Goal: Transaction & Acquisition: Purchase product/service

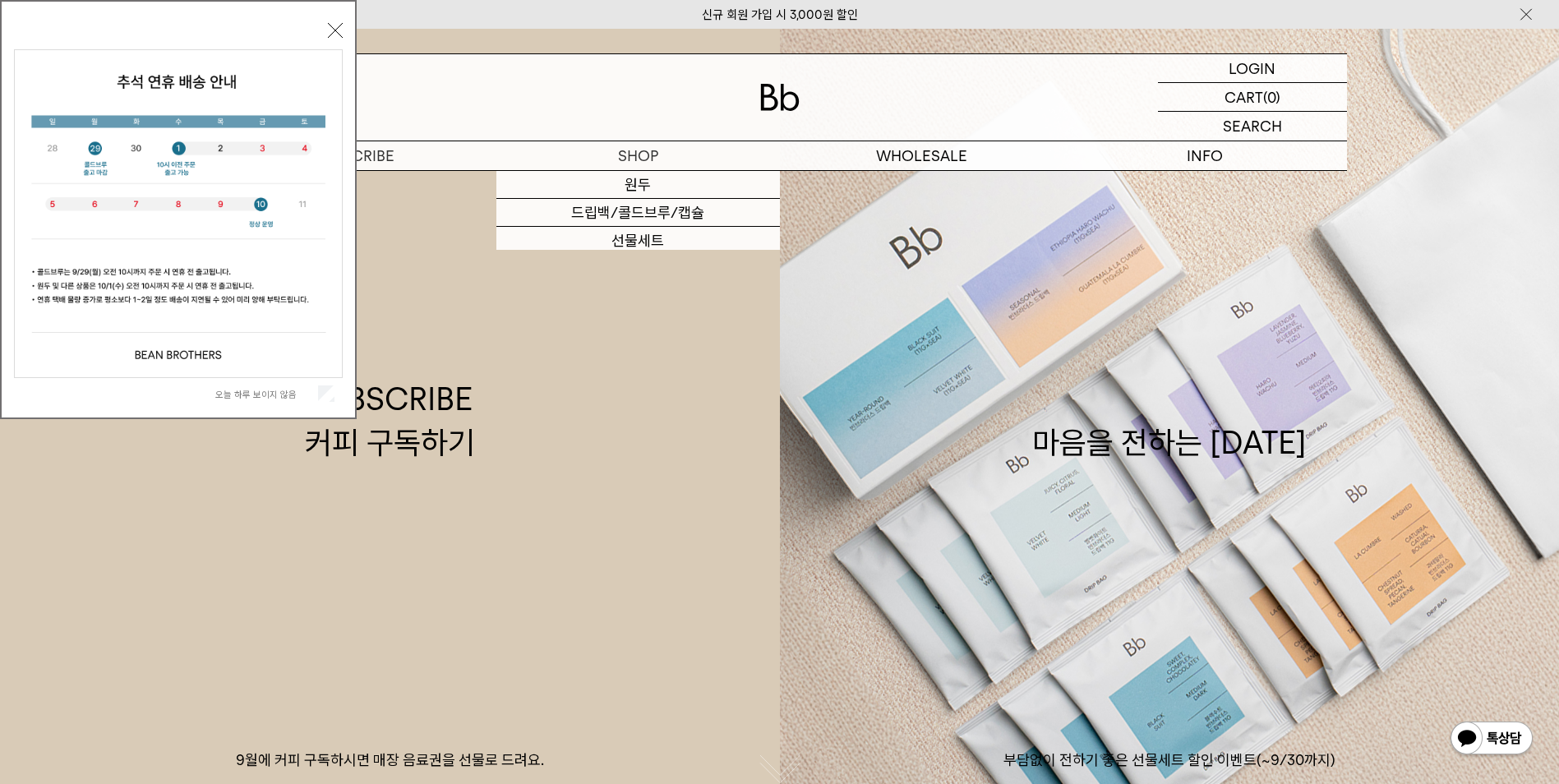
click at [292, 393] on label "오늘 하루 보이지 않음" at bounding box center [264, 394] width 99 height 11
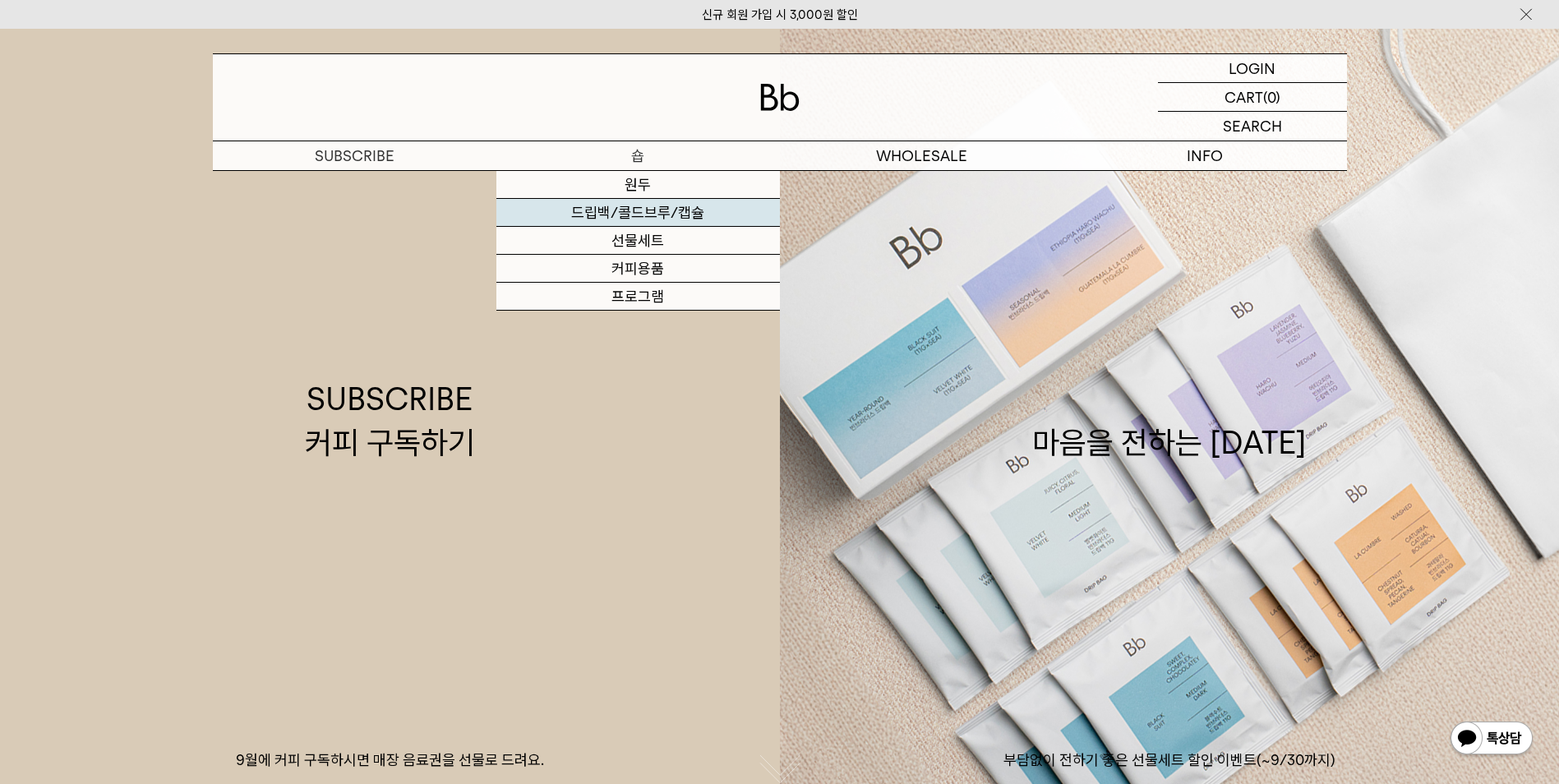
click at [646, 217] on link "드립백/콜드브루/캡슐" at bounding box center [638, 213] width 283 height 28
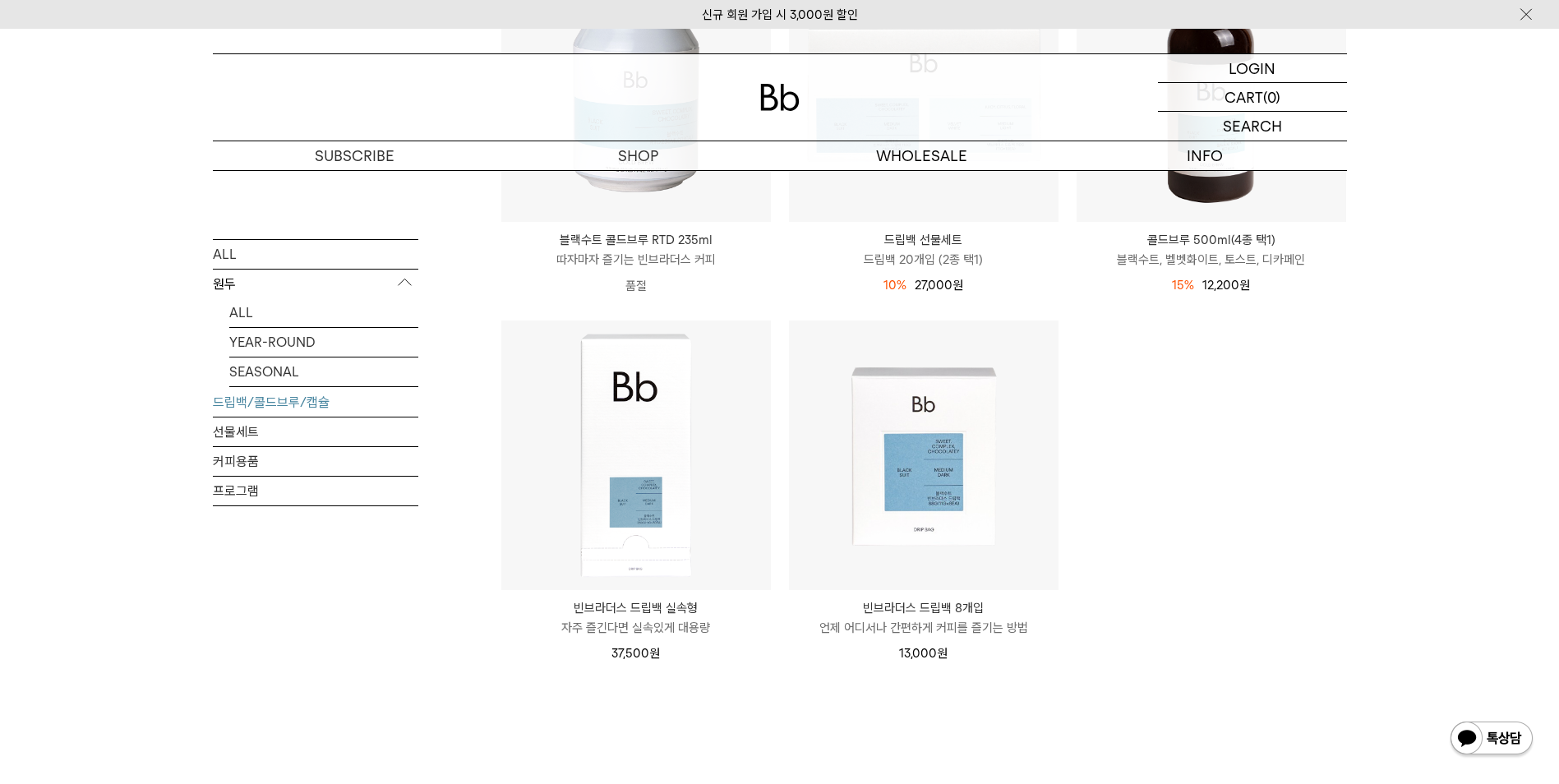
scroll to position [740, 0]
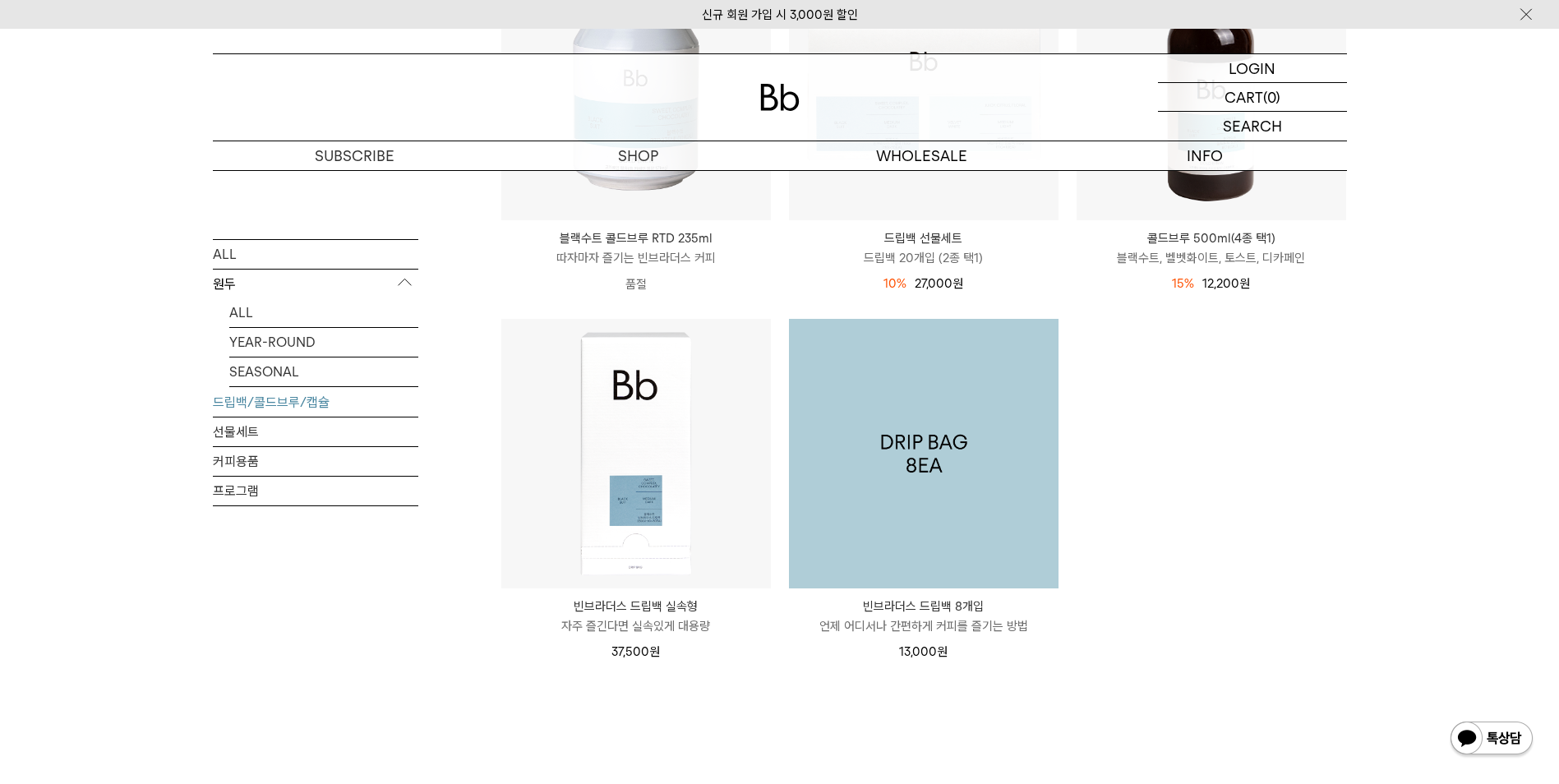
click at [937, 480] on img at bounding box center [924, 454] width 270 height 270
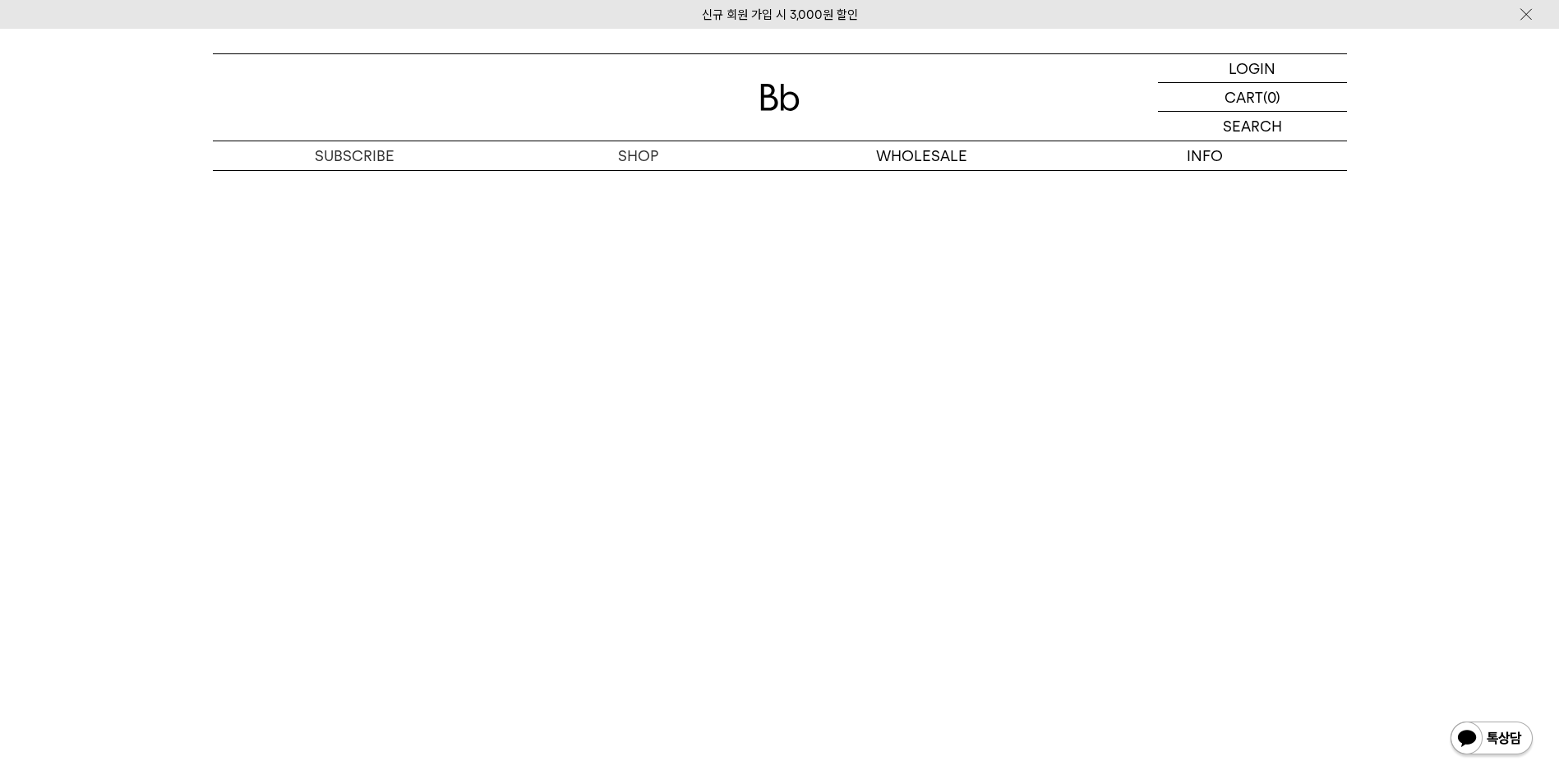
scroll to position [3122, 0]
